Goal: Task Accomplishment & Management: Complete application form

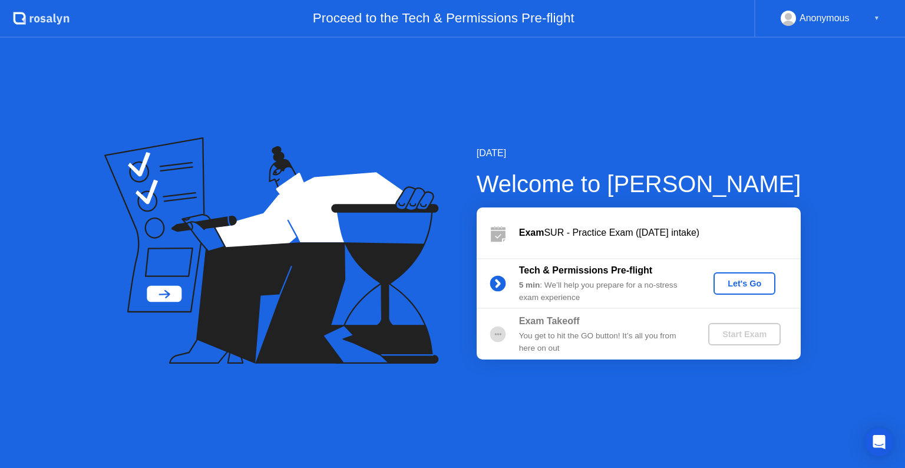
click at [735, 292] on button "Let's Go" at bounding box center [745, 283] width 62 height 22
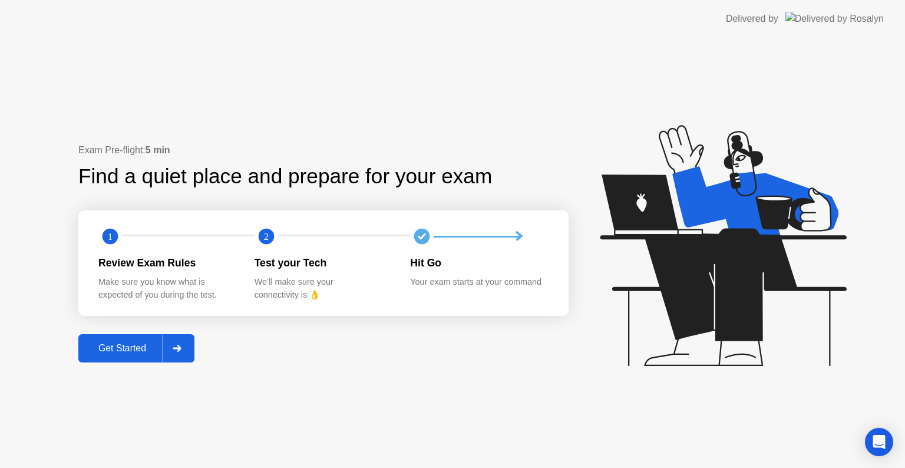
click at [139, 343] on div "Get Started" at bounding box center [122, 348] width 81 height 11
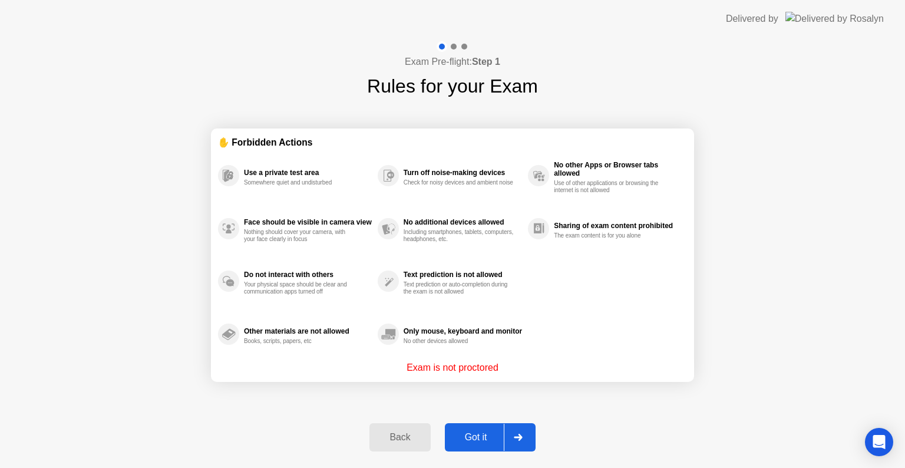
click at [490, 439] on div "Got it" at bounding box center [476, 437] width 55 height 11
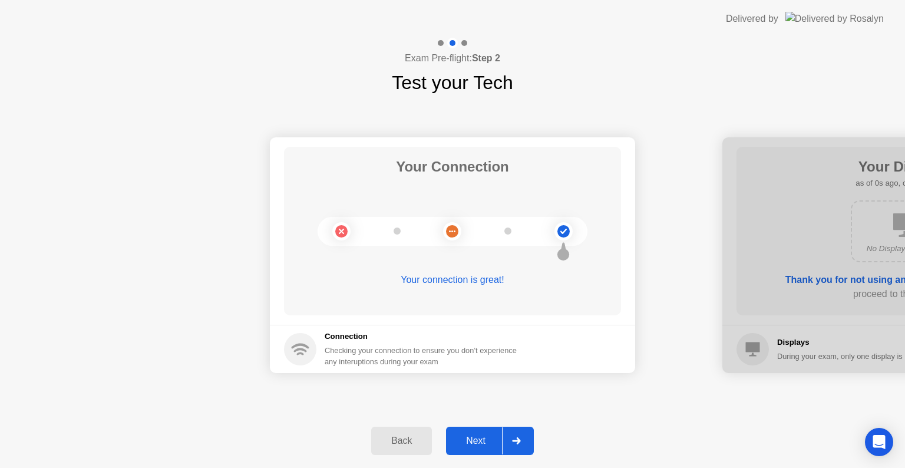
click at [490, 439] on div "Next" at bounding box center [476, 441] width 52 height 11
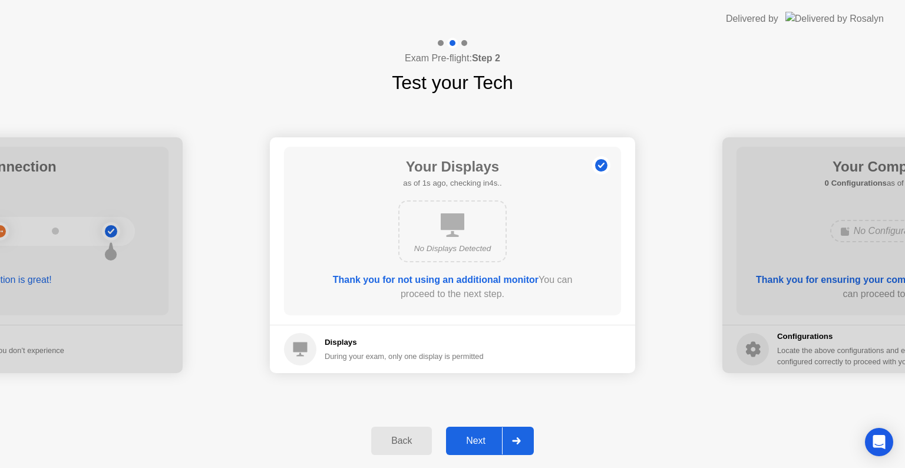
click at [490, 439] on div "Next" at bounding box center [476, 441] width 52 height 11
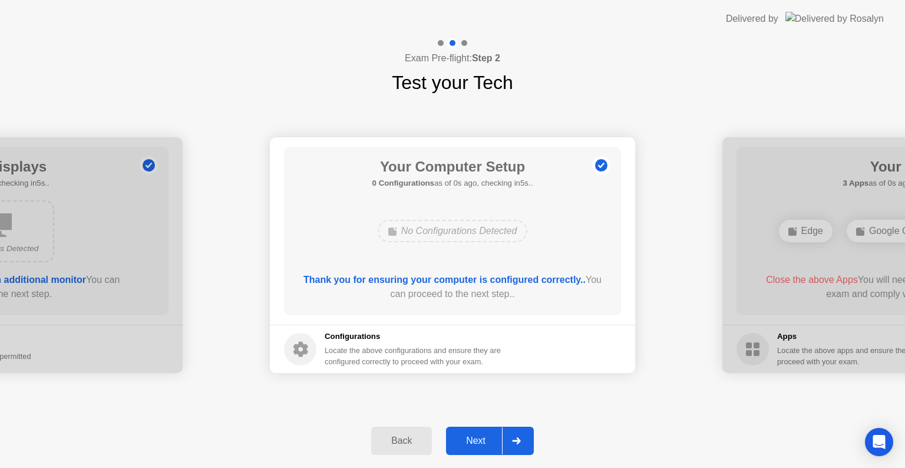
click at [490, 439] on div "Next" at bounding box center [476, 441] width 52 height 11
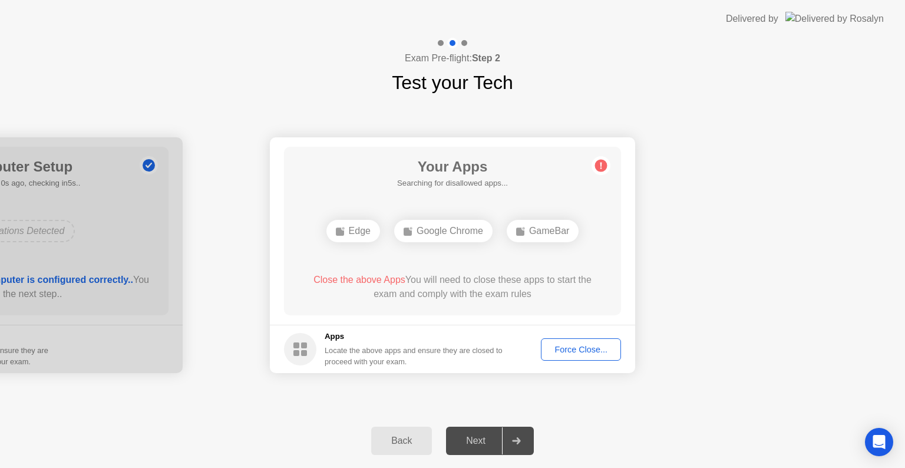
click at [490, 439] on div "Next" at bounding box center [476, 441] width 52 height 11
click at [574, 354] on div "Force Close..." at bounding box center [581, 349] width 72 height 9
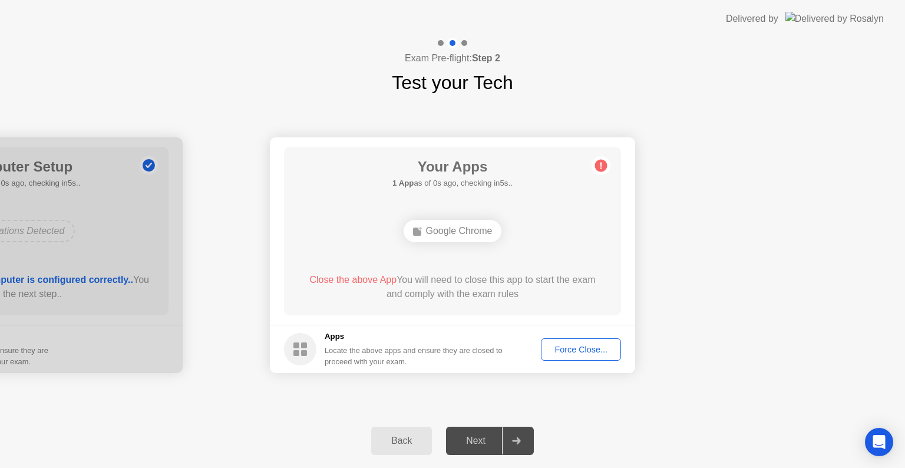
click at [489, 440] on div "Next" at bounding box center [476, 441] width 52 height 11
click at [592, 351] on div "Force Close..." at bounding box center [581, 349] width 72 height 9
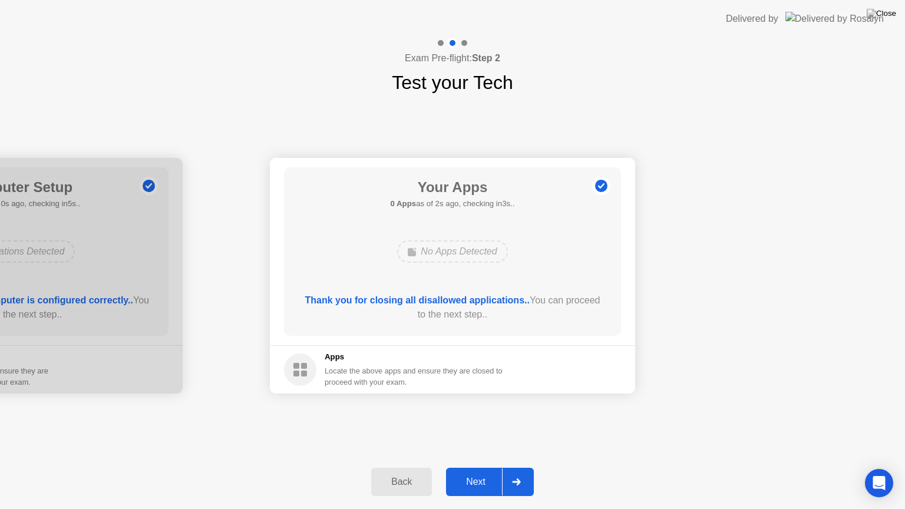
click at [487, 467] on div "Next" at bounding box center [476, 482] width 52 height 11
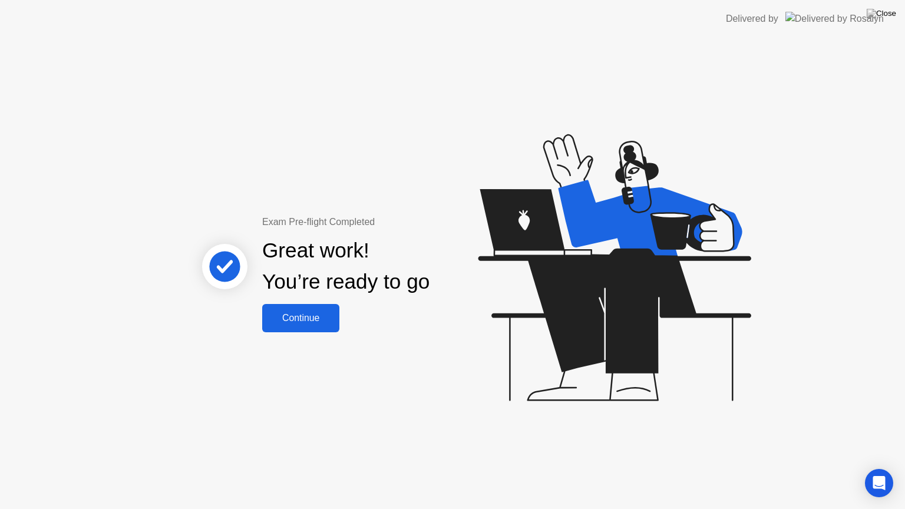
click at [285, 320] on div "Continue" at bounding box center [301, 318] width 70 height 11
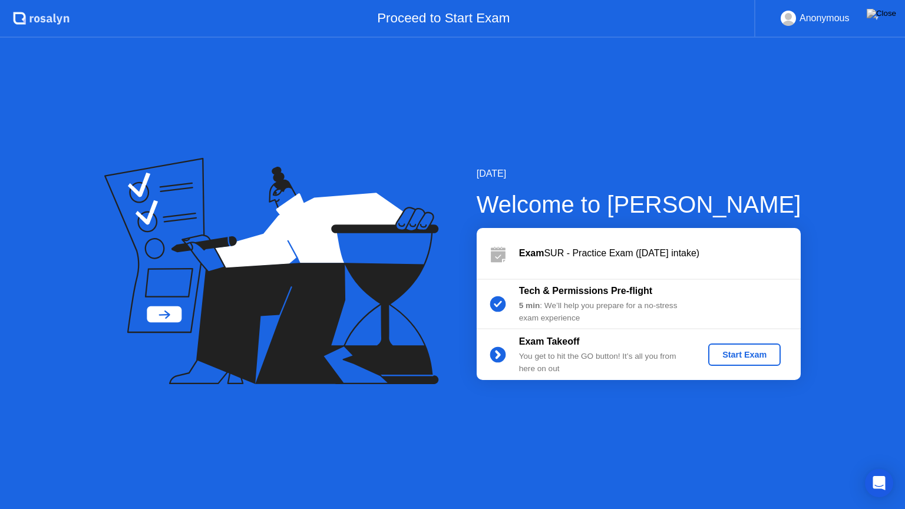
click at [743, 360] on div "Start Exam" at bounding box center [744, 354] width 63 height 9
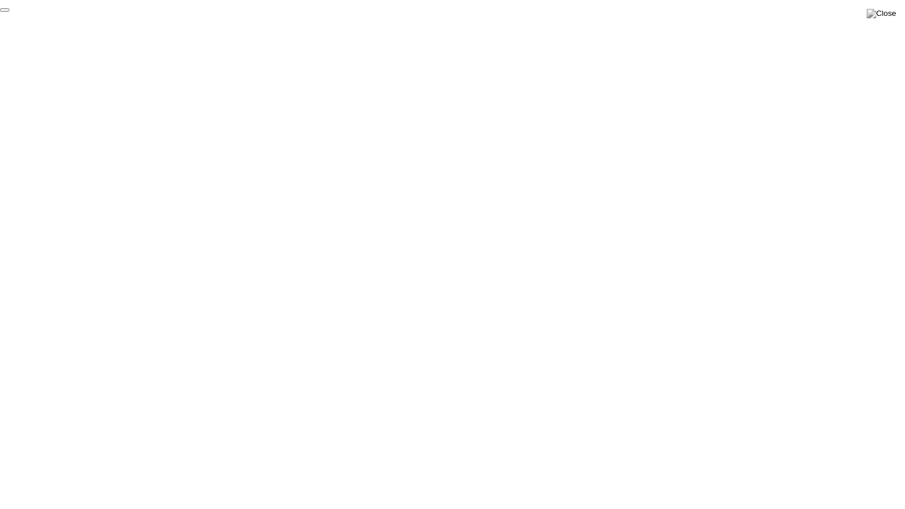
click div "End Proctoring Session"
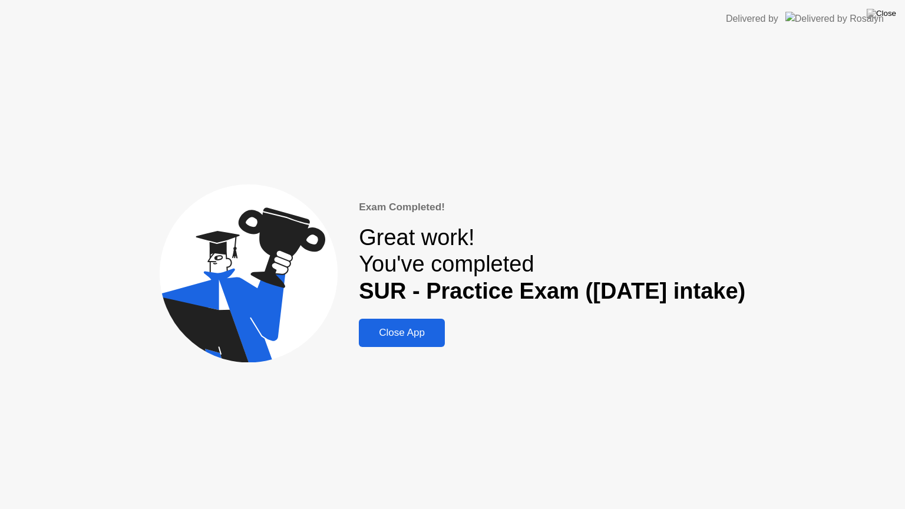
click at [404, 330] on div "Close App" at bounding box center [402, 333] width 79 height 12
